Goal: Transaction & Acquisition: Download file/media

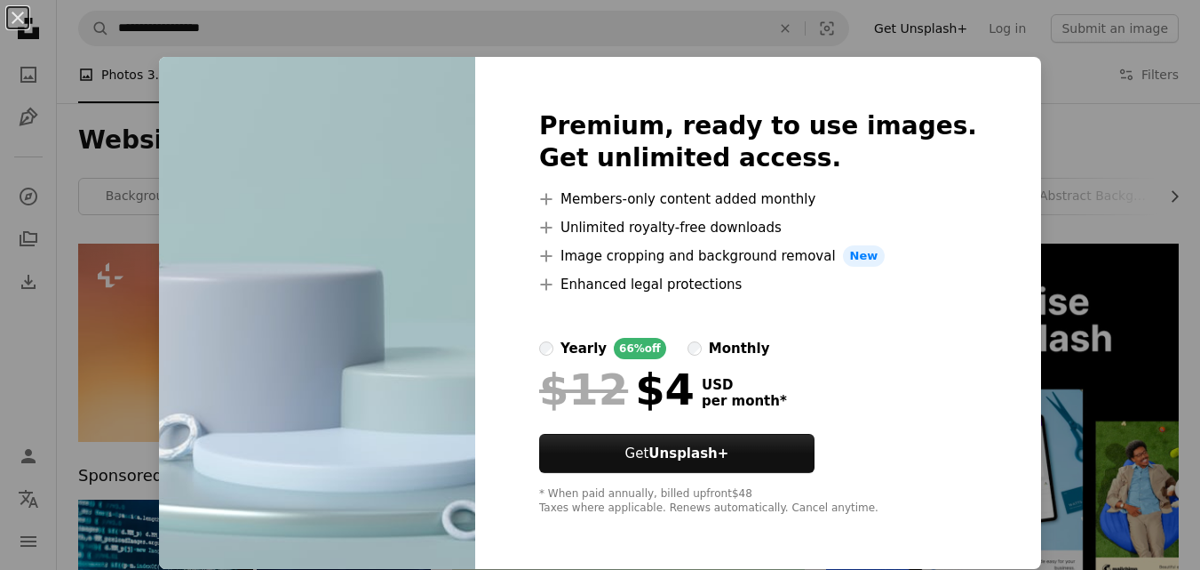
scroll to position [1783, 0]
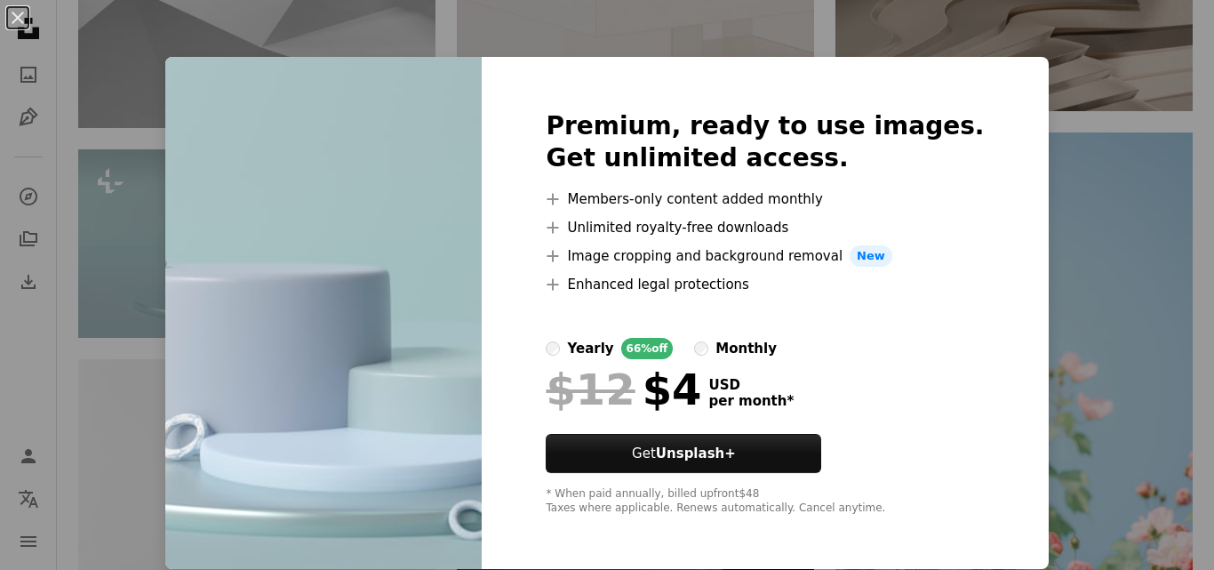
click at [1045, 64] on div "An X shape Premium, ready to use images. Get unlimited access. A plus sign Memb…" at bounding box center [607, 285] width 1214 height 570
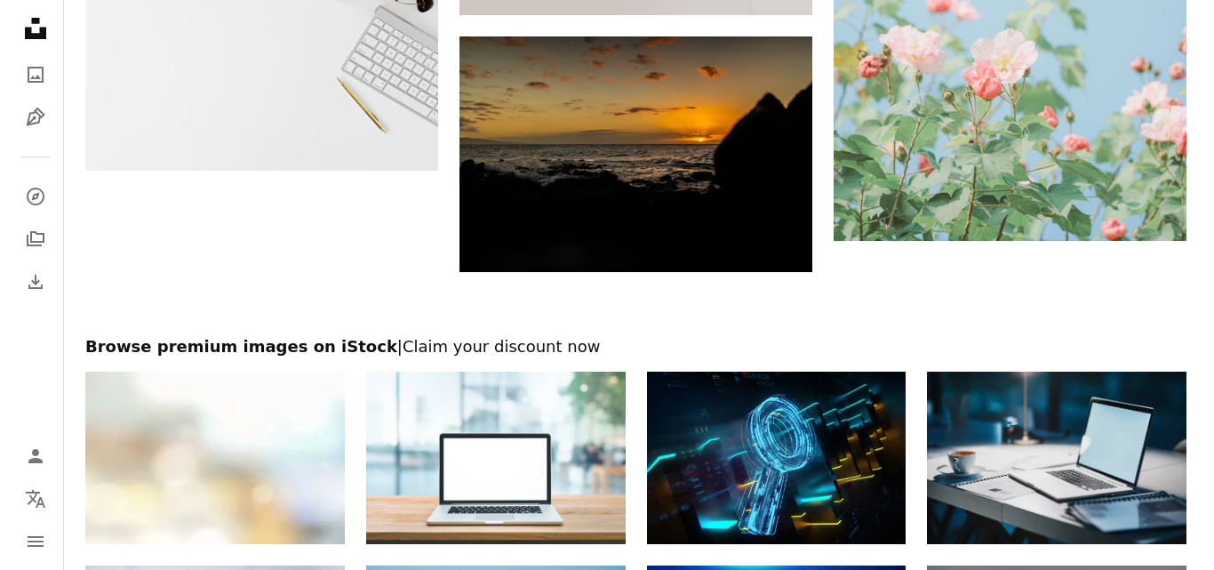
scroll to position [2203, 0]
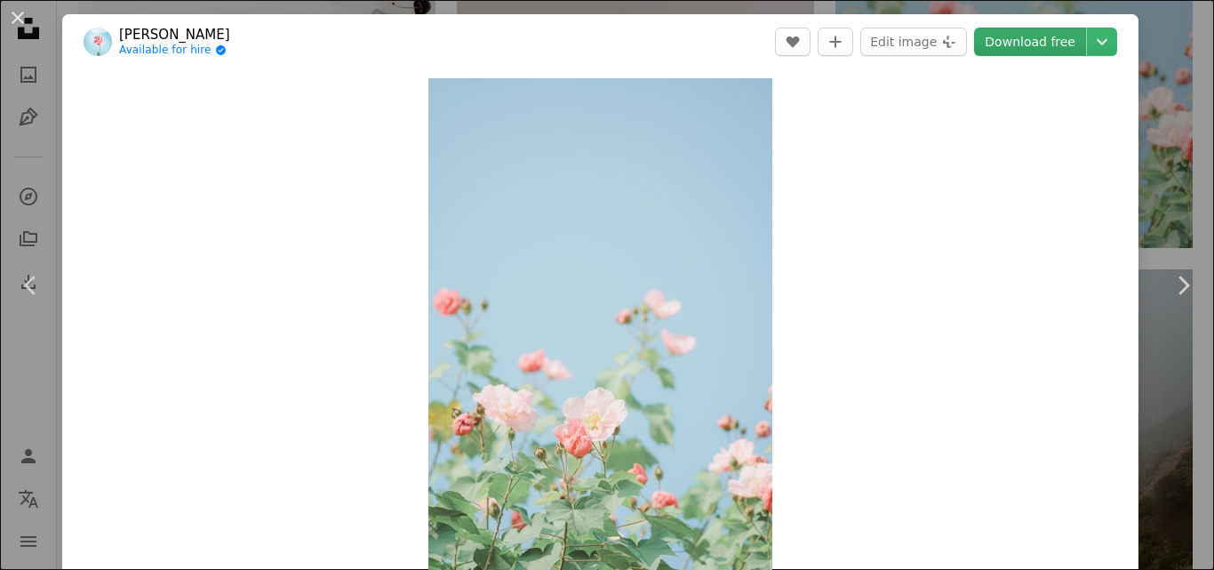
click at [1031, 44] on link "Download free" at bounding box center [1030, 42] width 112 height 28
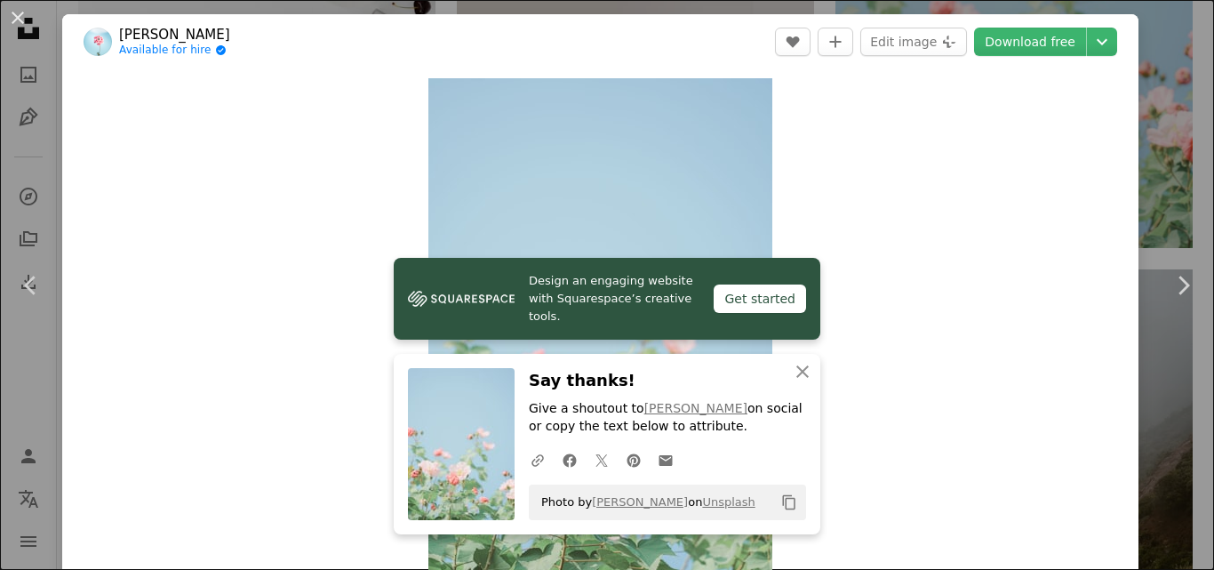
click at [805, 391] on div "An X shape Close Say thanks! Give a shoutout to [PERSON_NAME] on social or copy…" at bounding box center [607, 444] width 426 height 180
click at [1087, 33] on icon "Chevron down" at bounding box center [1101, 41] width 28 height 21
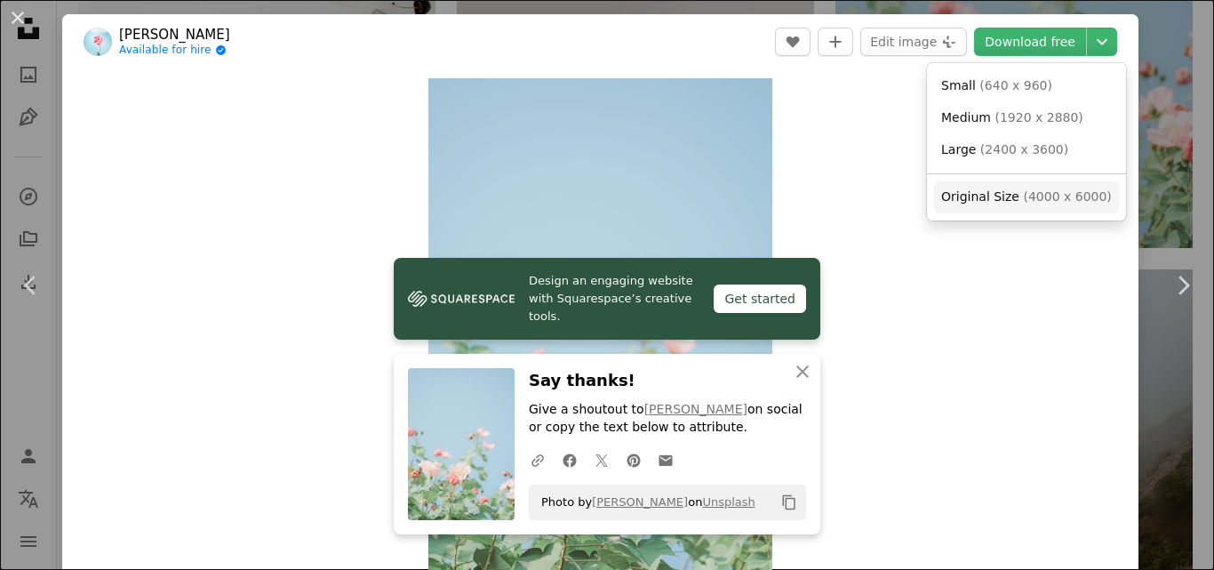
click at [1044, 201] on span "( 4000 x 6000 )" at bounding box center [1067, 196] width 88 height 14
